Goal: Information Seeking & Learning: Understand process/instructions

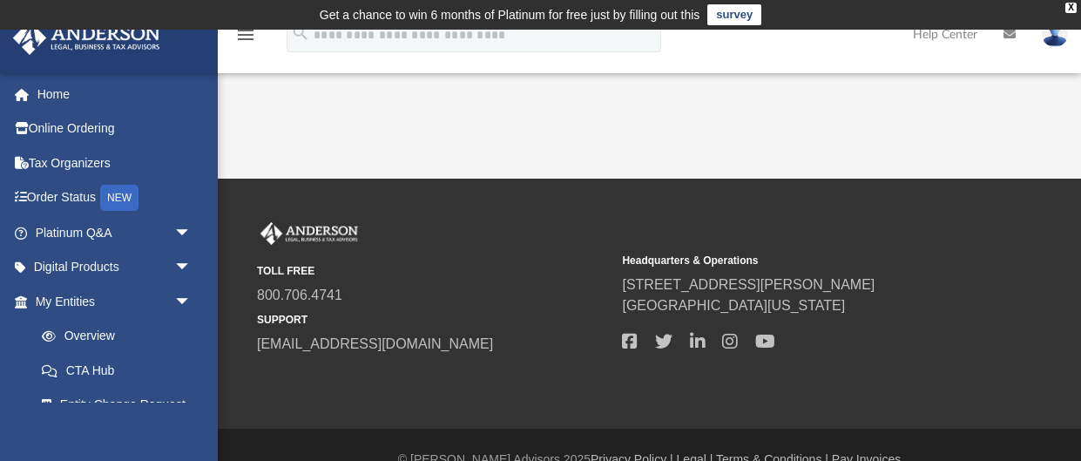
click at [89, 41] on img at bounding box center [87, 38] width 158 height 34
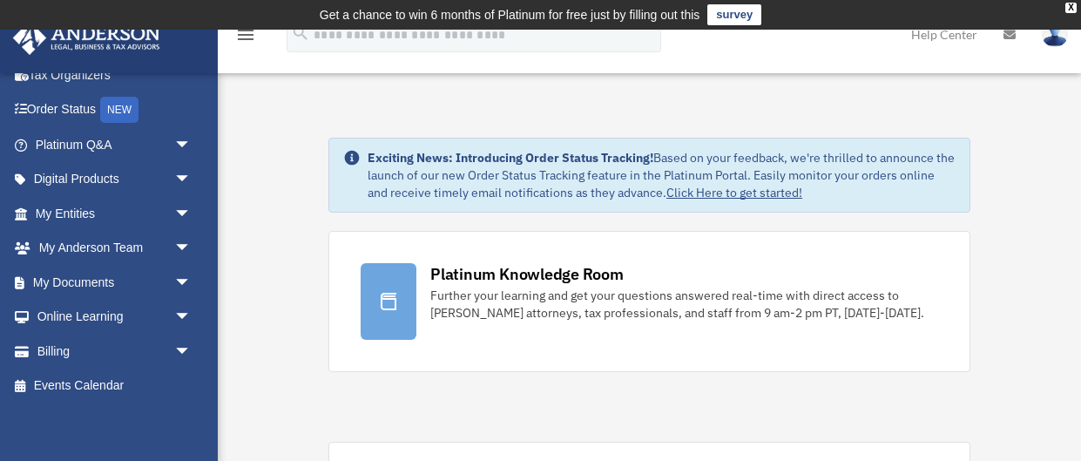
scroll to position [91, 0]
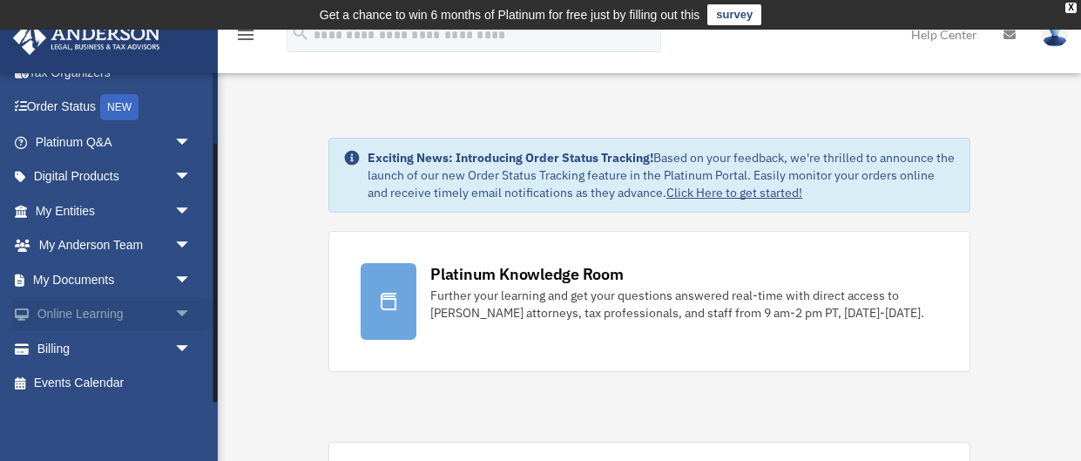
click at [156, 314] on link "Online Learning arrow_drop_down" at bounding box center [115, 314] width 206 height 35
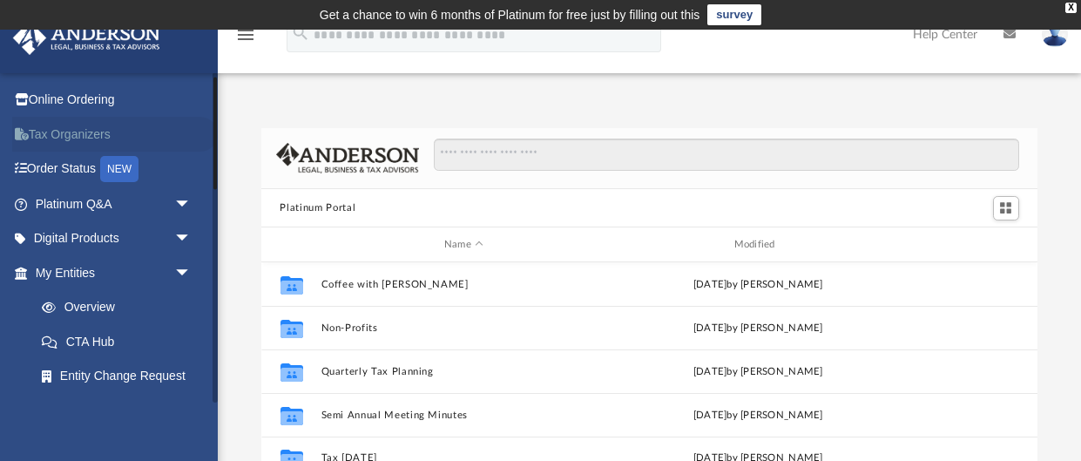
scroll to position [12, 0]
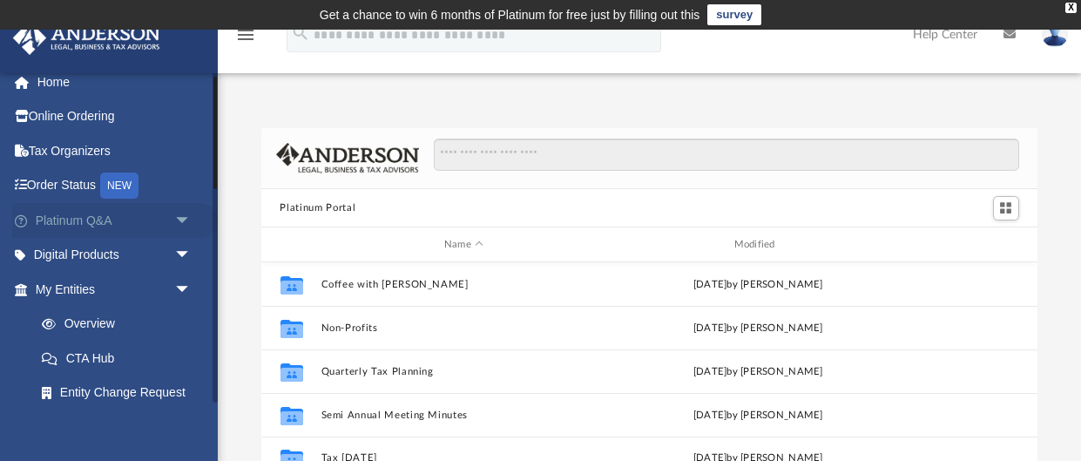
click at [185, 223] on span "arrow_drop_down" at bounding box center [191, 221] width 35 height 36
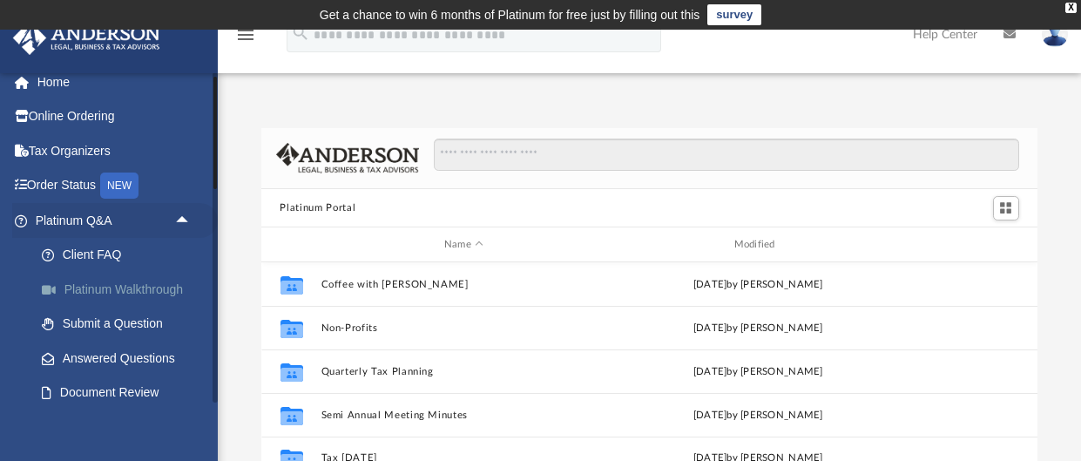
click at [152, 293] on link "Platinum Walkthrough" at bounding box center [120, 289] width 193 height 35
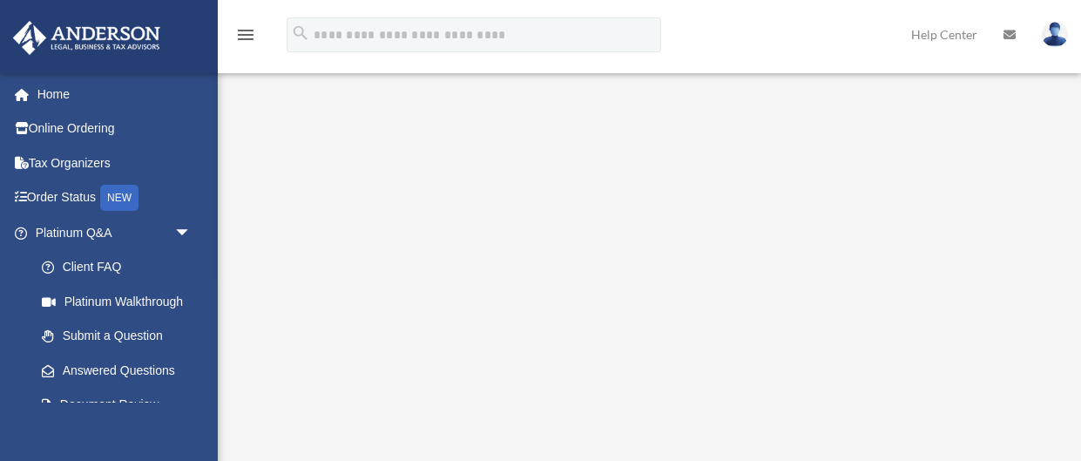
scroll to position [224, 0]
click at [1058, 33] on img at bounding box center [1055, 34] width 26 height 25
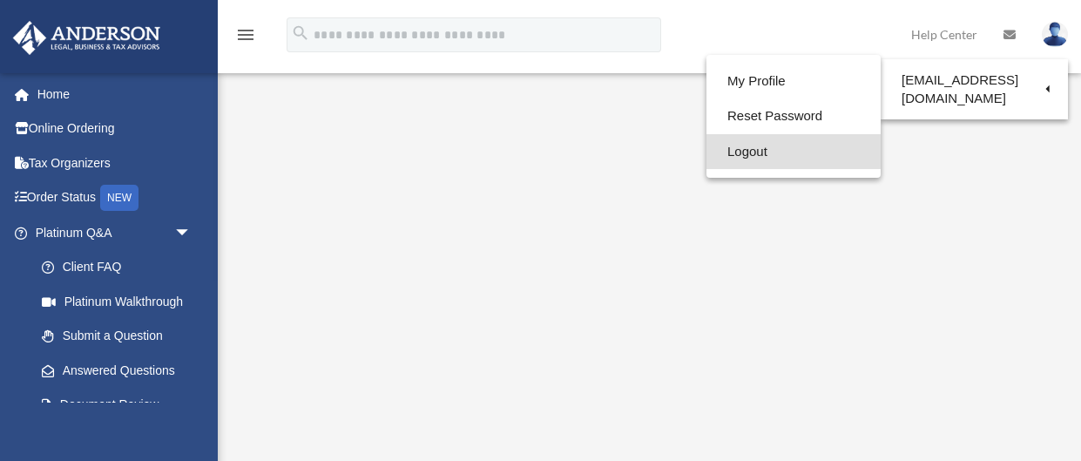
click at [773, 152] on link "Logout" at bounding box center [794, 152] width 174 height 36
